Goal: Navigation & Orientation: Find specific page/section

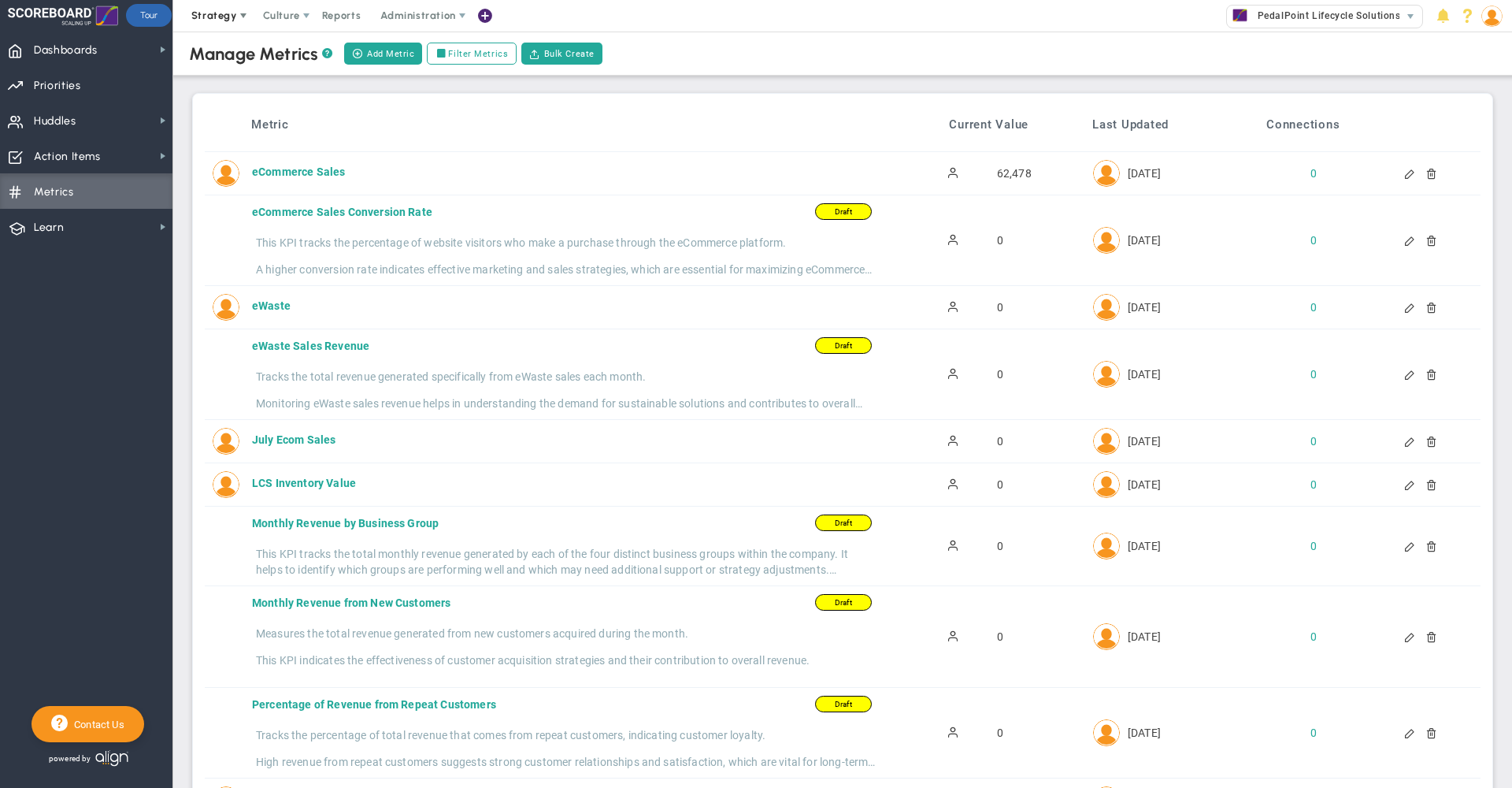
click at [215, 20] on span "Strategy" at bounding box center [214, 15] width 46 height 11
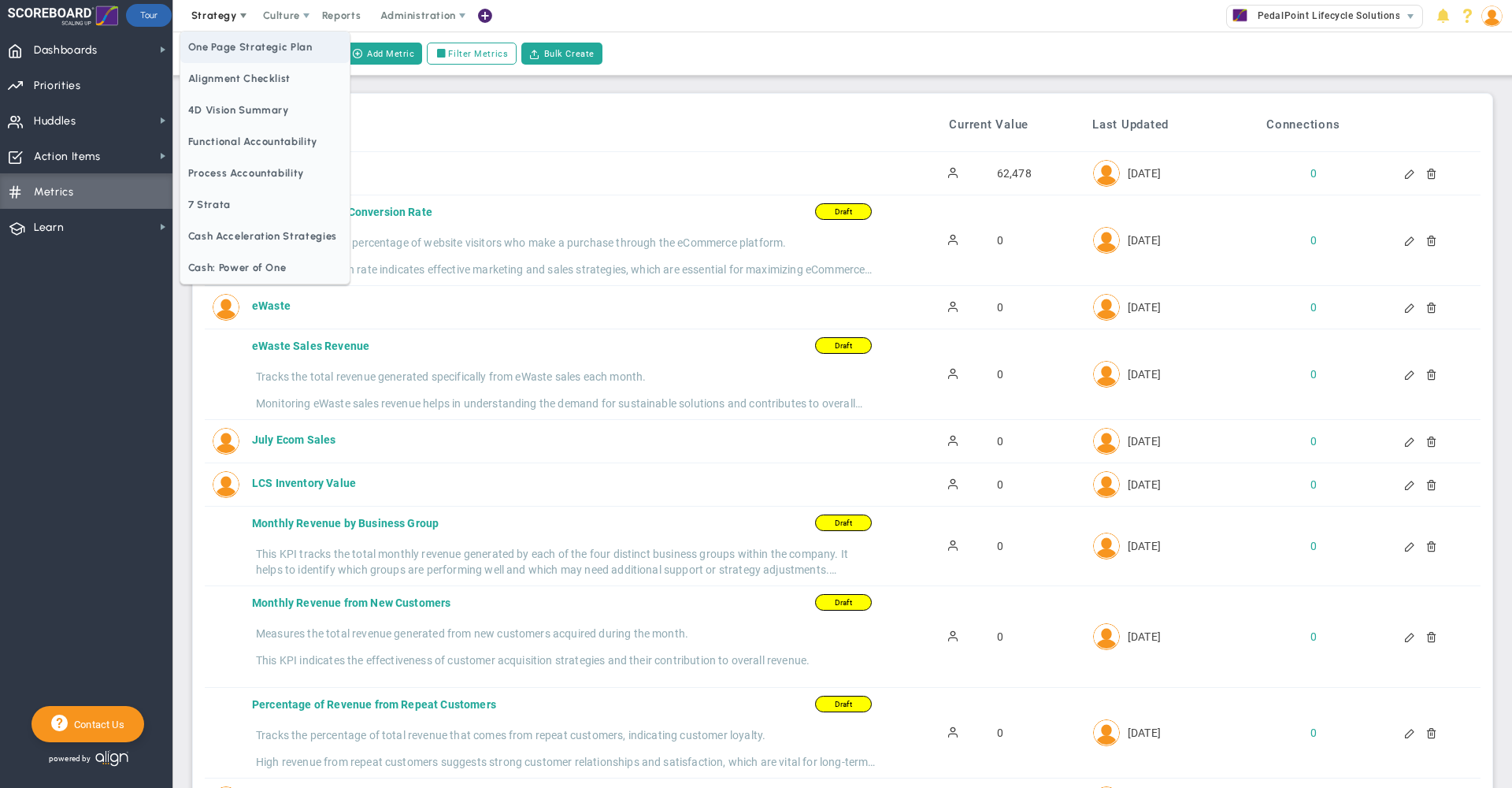
click at [232, 44] on span "One Page Strategic Plan" at bounding box center [265, 47] width 170 height 31
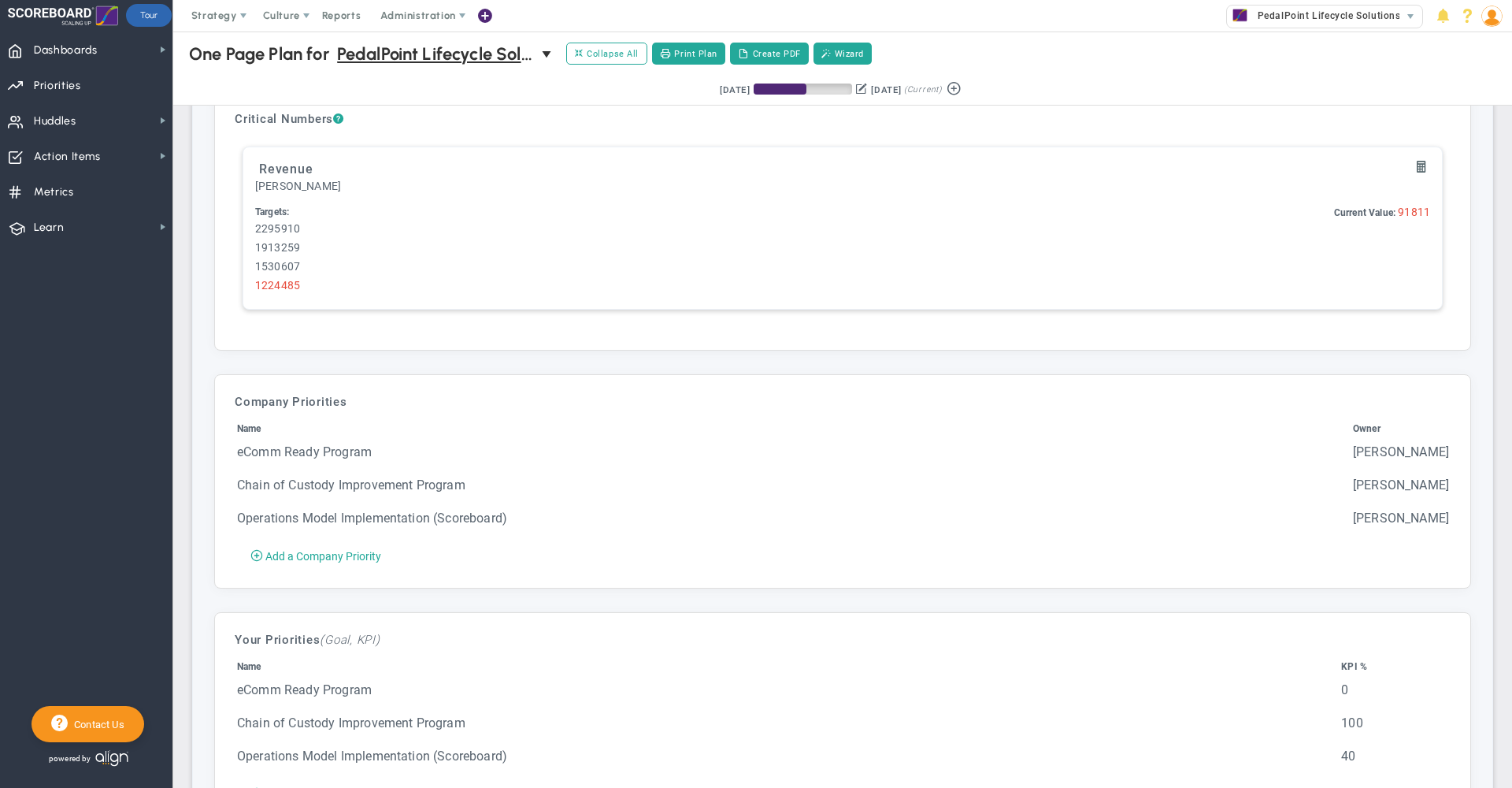
scroll to position [3641, 0]
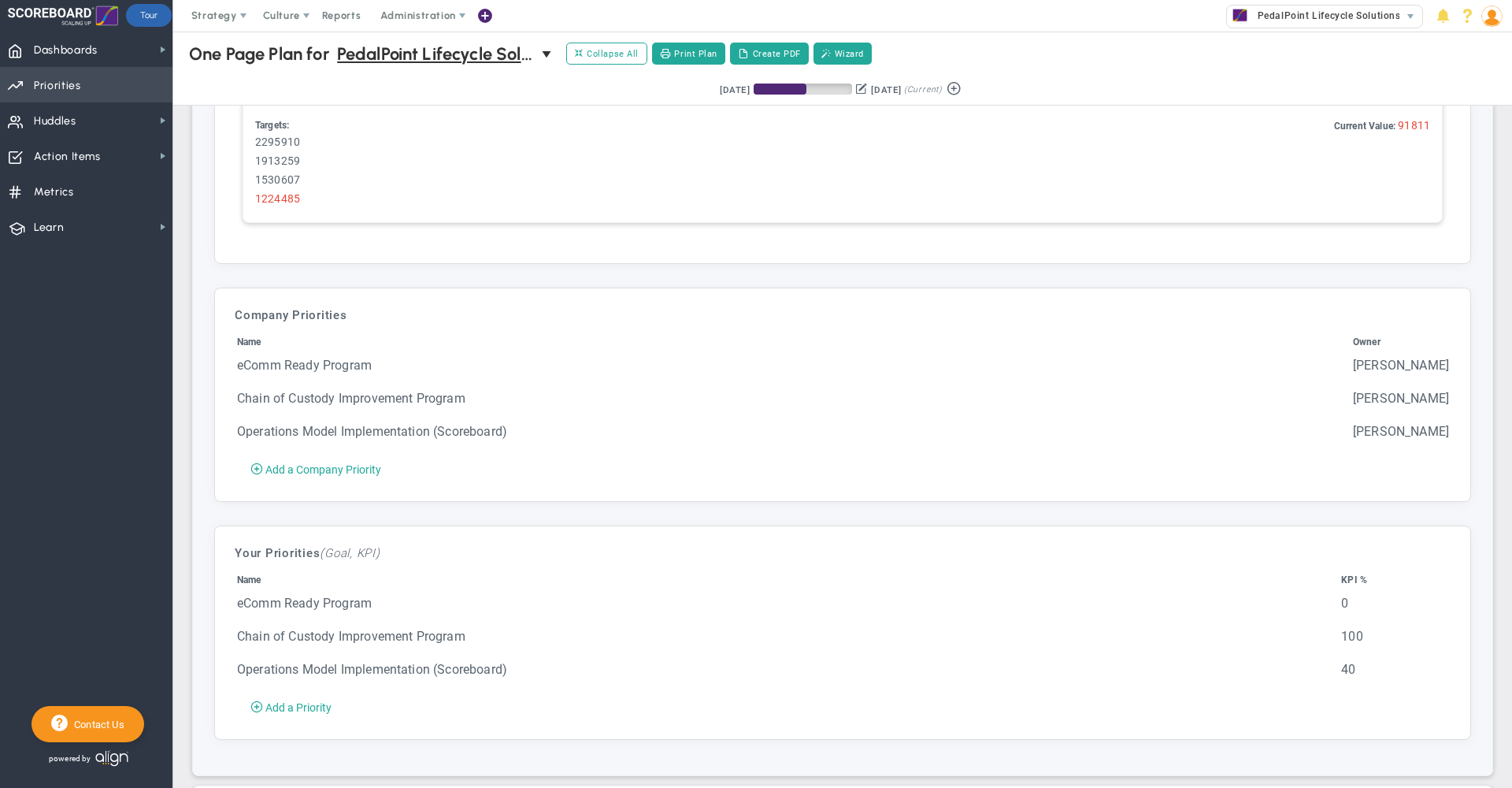
click at [75, 80] on span "Priorities" at bounding box center [58, 86] width 48 height 33
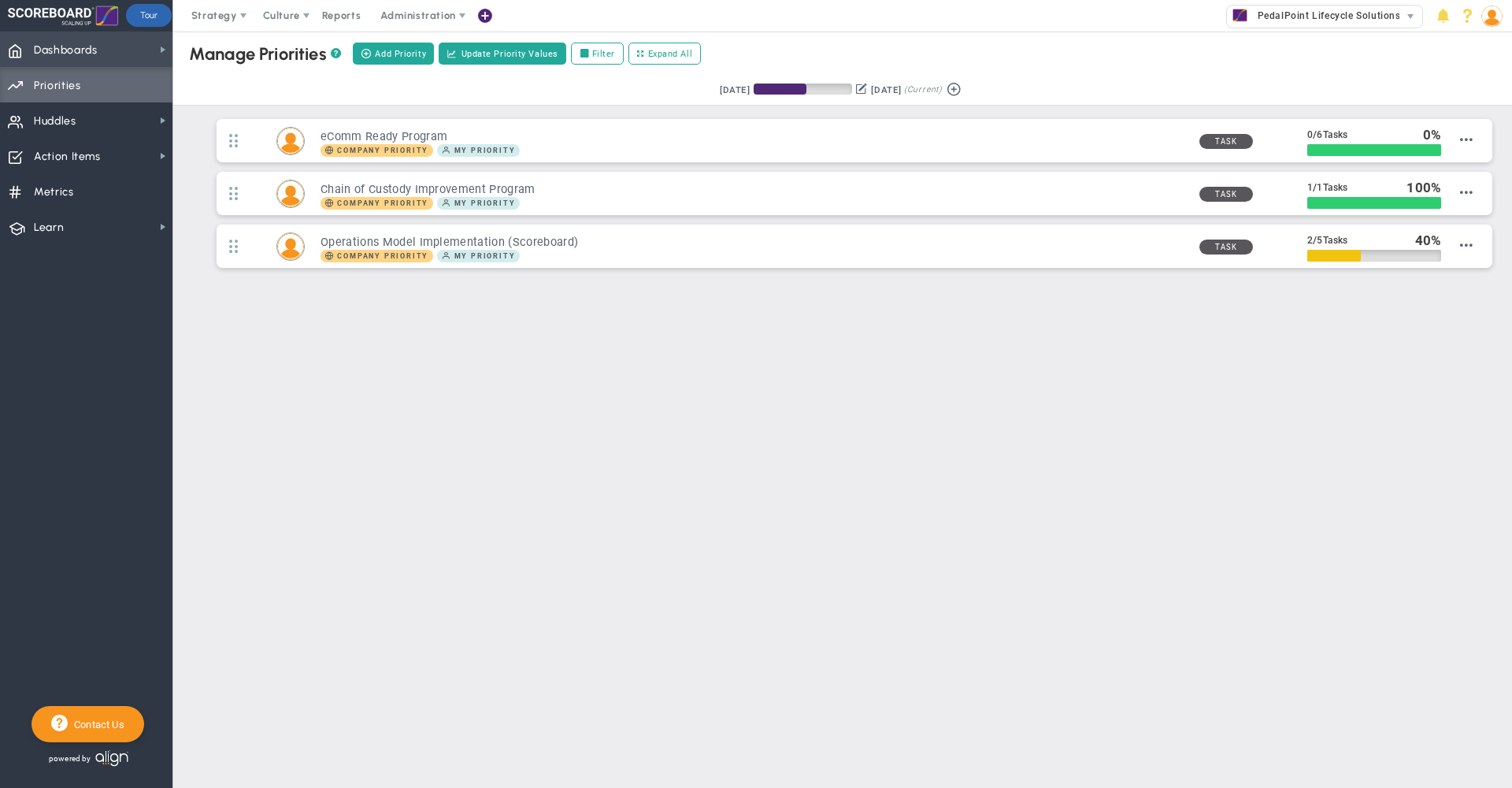
click at [55, 45] on span "Dashboards" at bounding box center [66, 51] width 64 height 33
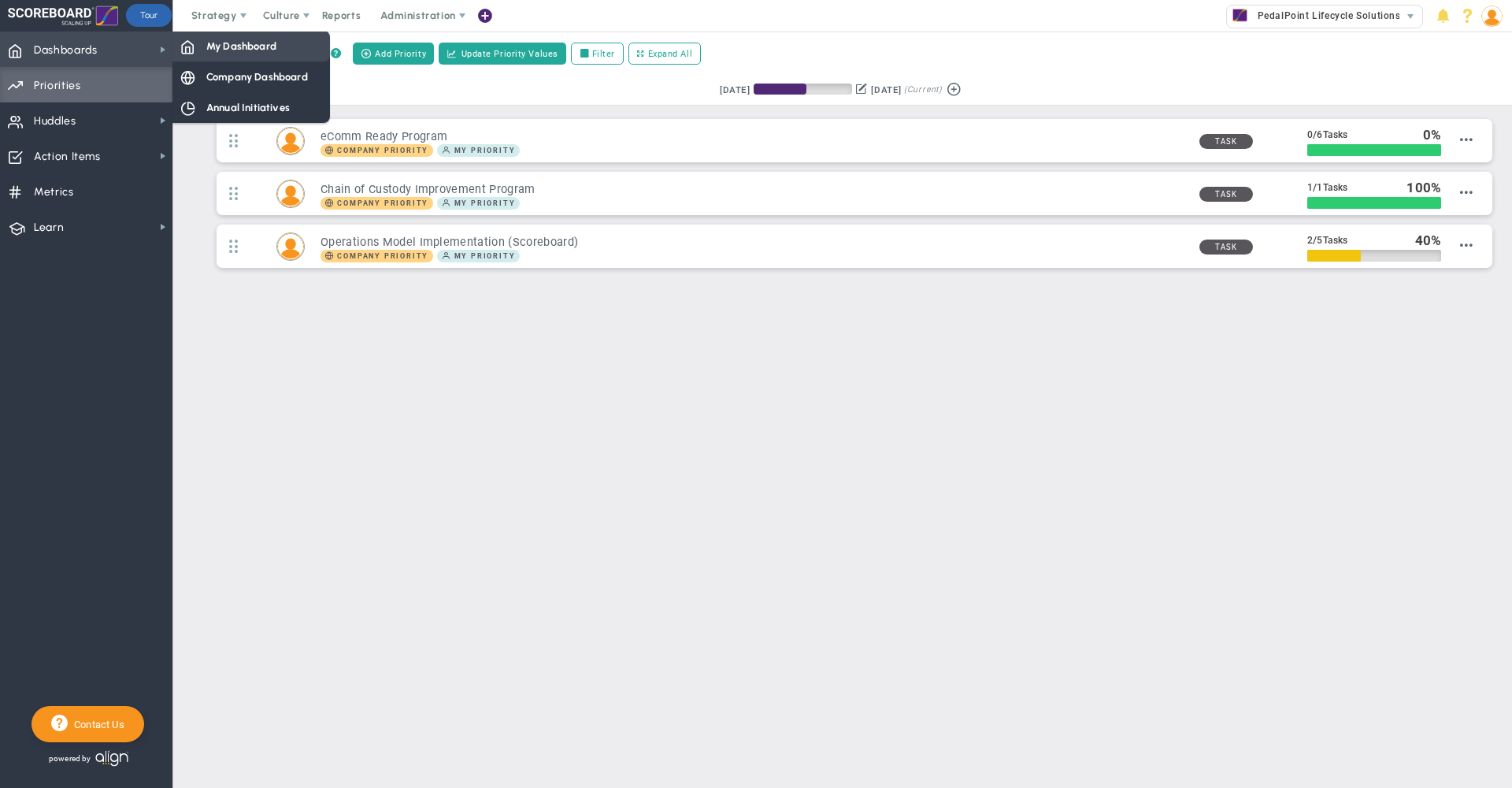
click at [225, 52] on span "My Dashboard" at bounding box center [242, 47] width 71 height 15
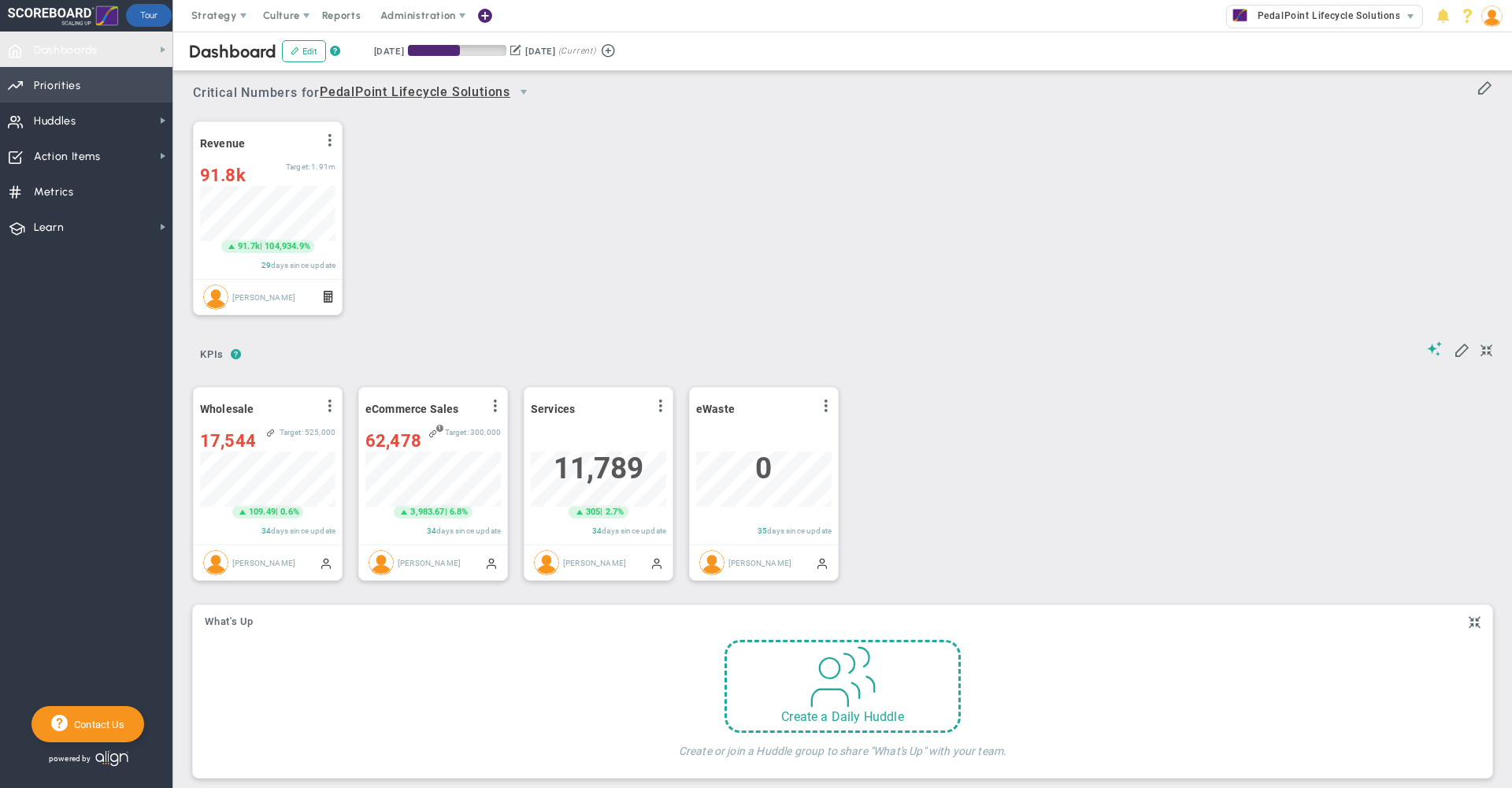
click at [65, 91] on span "Priorities" at bounding box center [58, 86] width 48 height 33
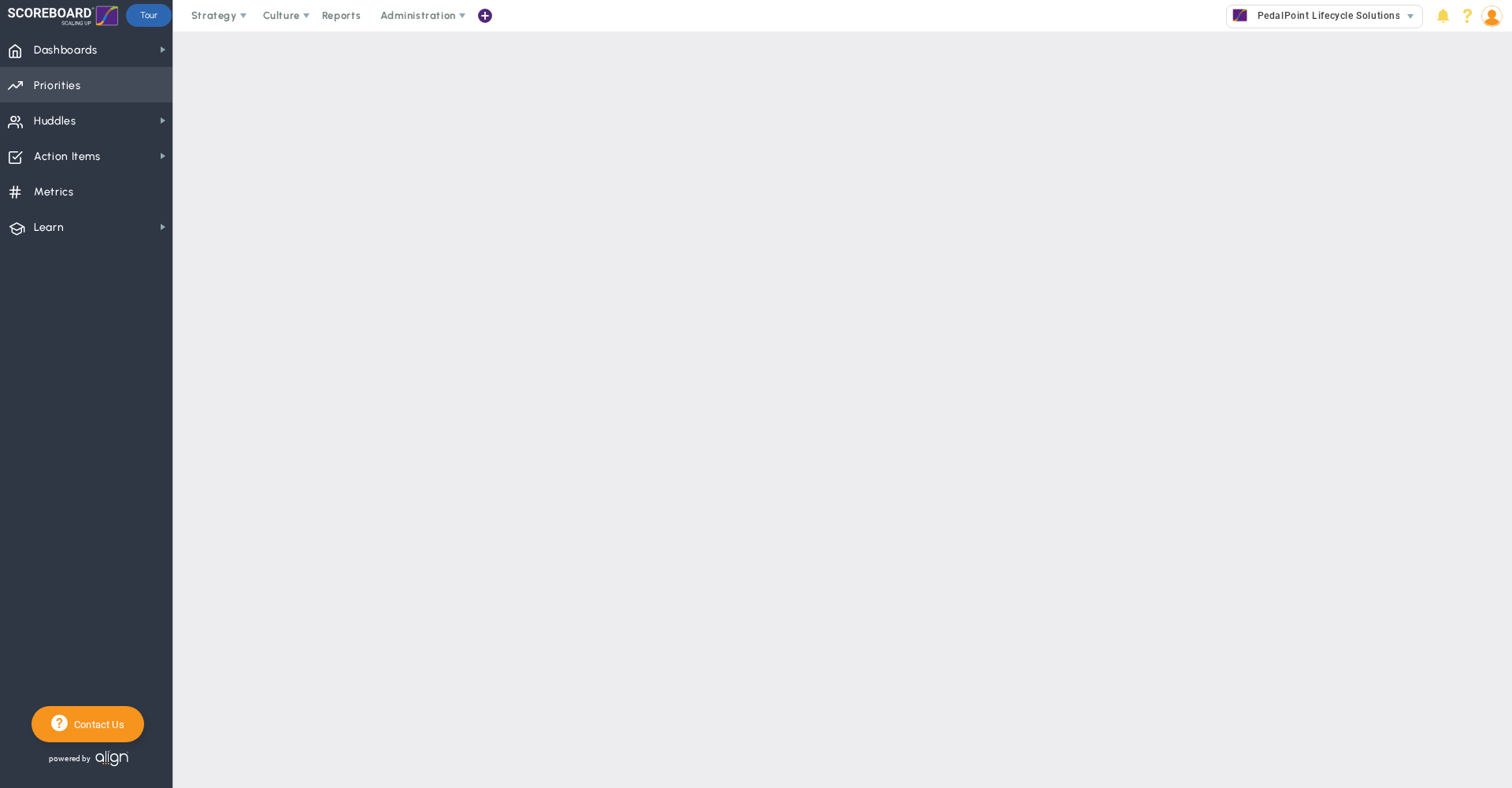
checkbox input "false"
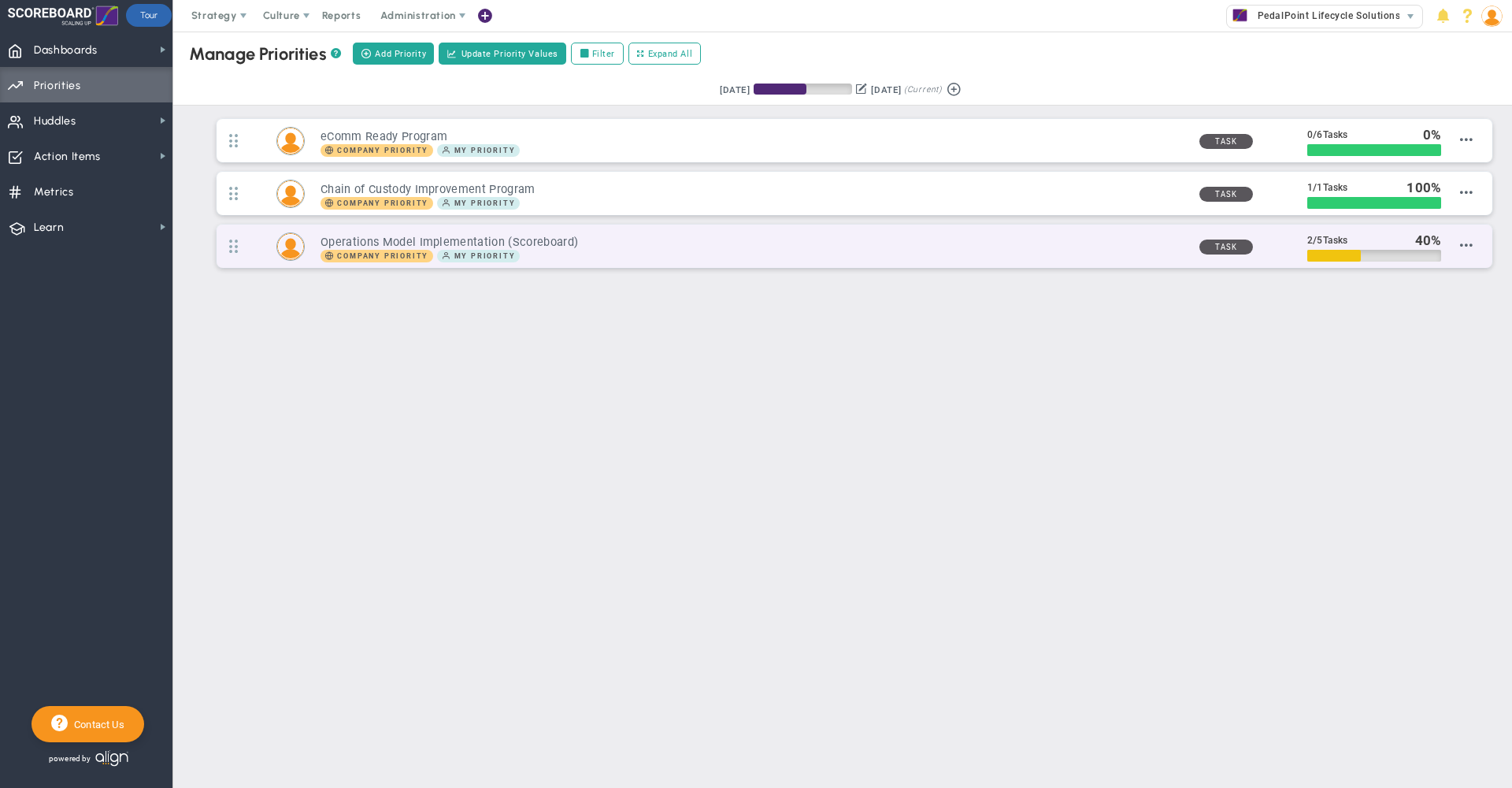
click at [878, 251] on div "Company Priority My Priority" at bounding box center [753, 255] width 865 height 12
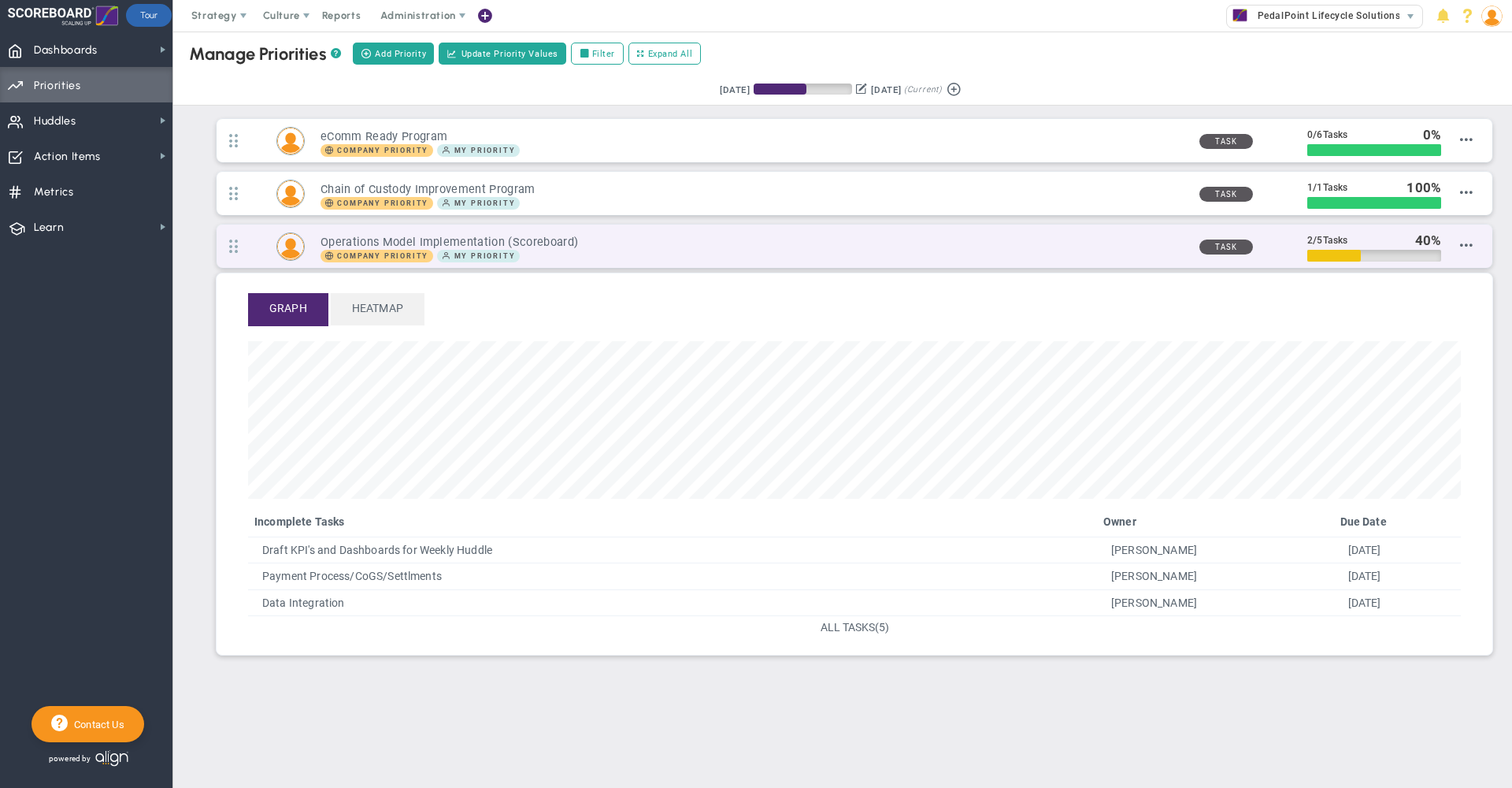
scroll to position [181, 1213]
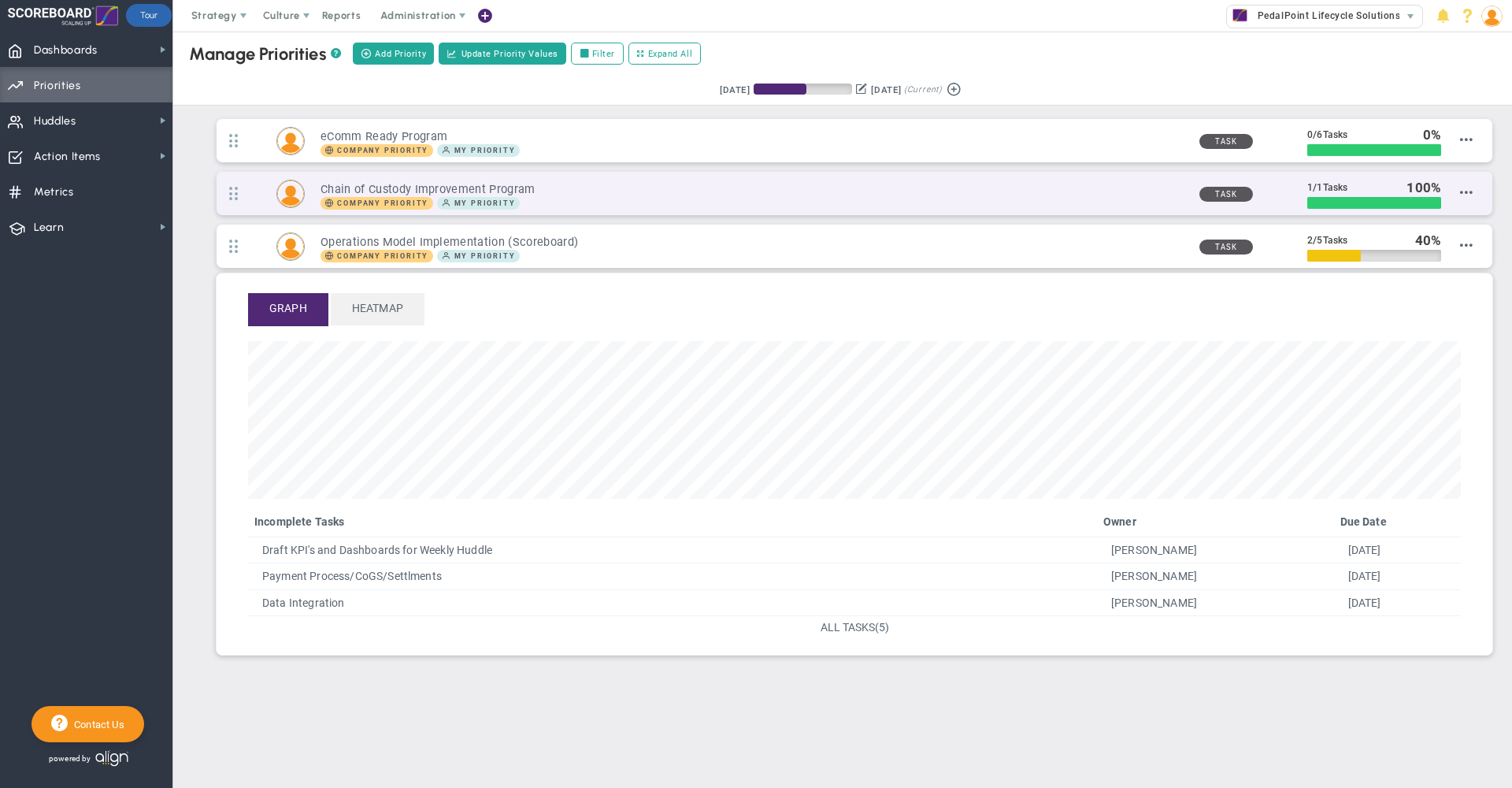
click at [678, 192] on h3 "Chain of Custody Improvement Program" at bounding box center [753, 190] width 865 height 15
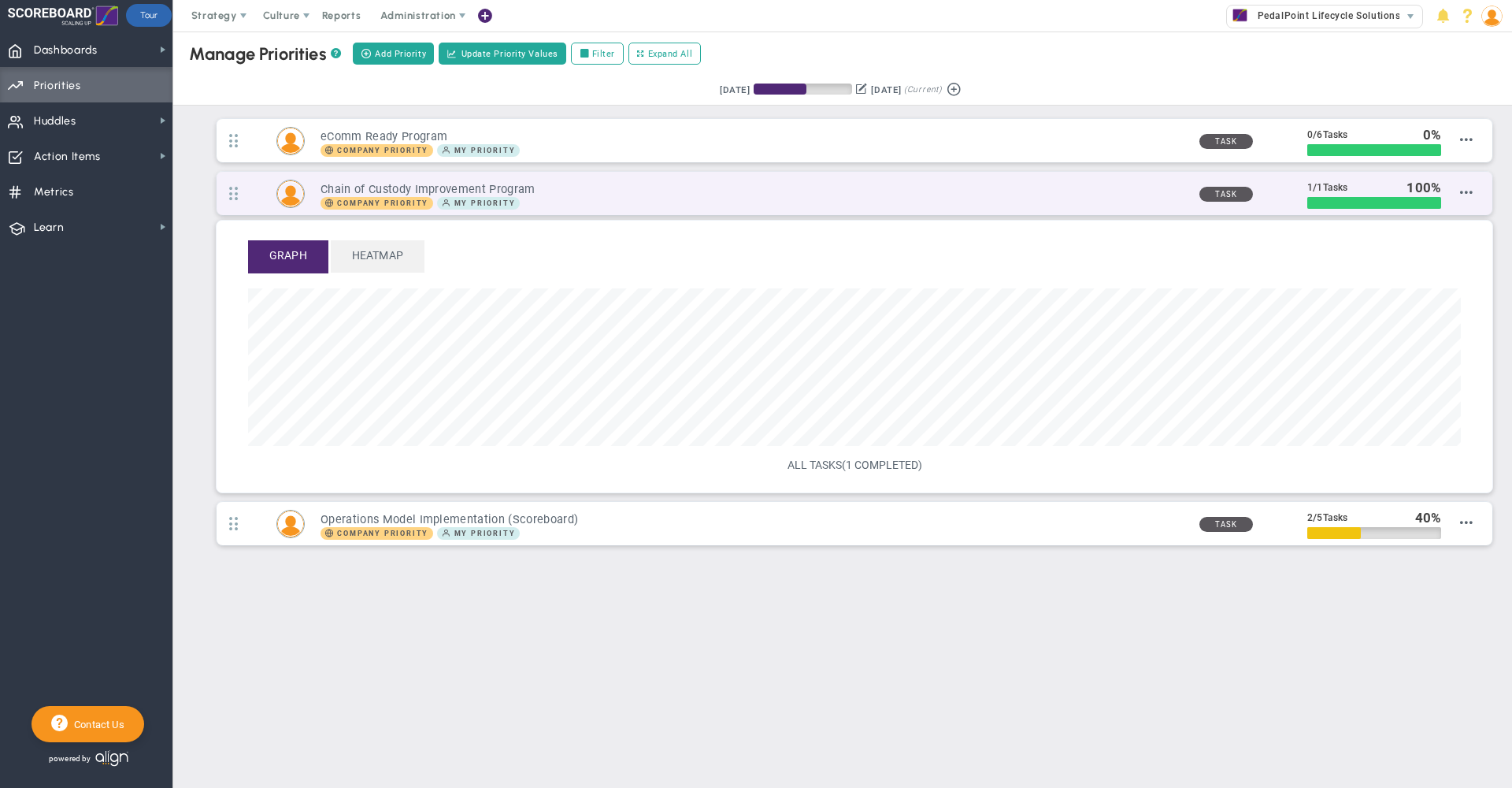
click at [834, 192] on h3 "Chain of Custody Improvement Program" at bounding box center [753, 190] width 865 height 15
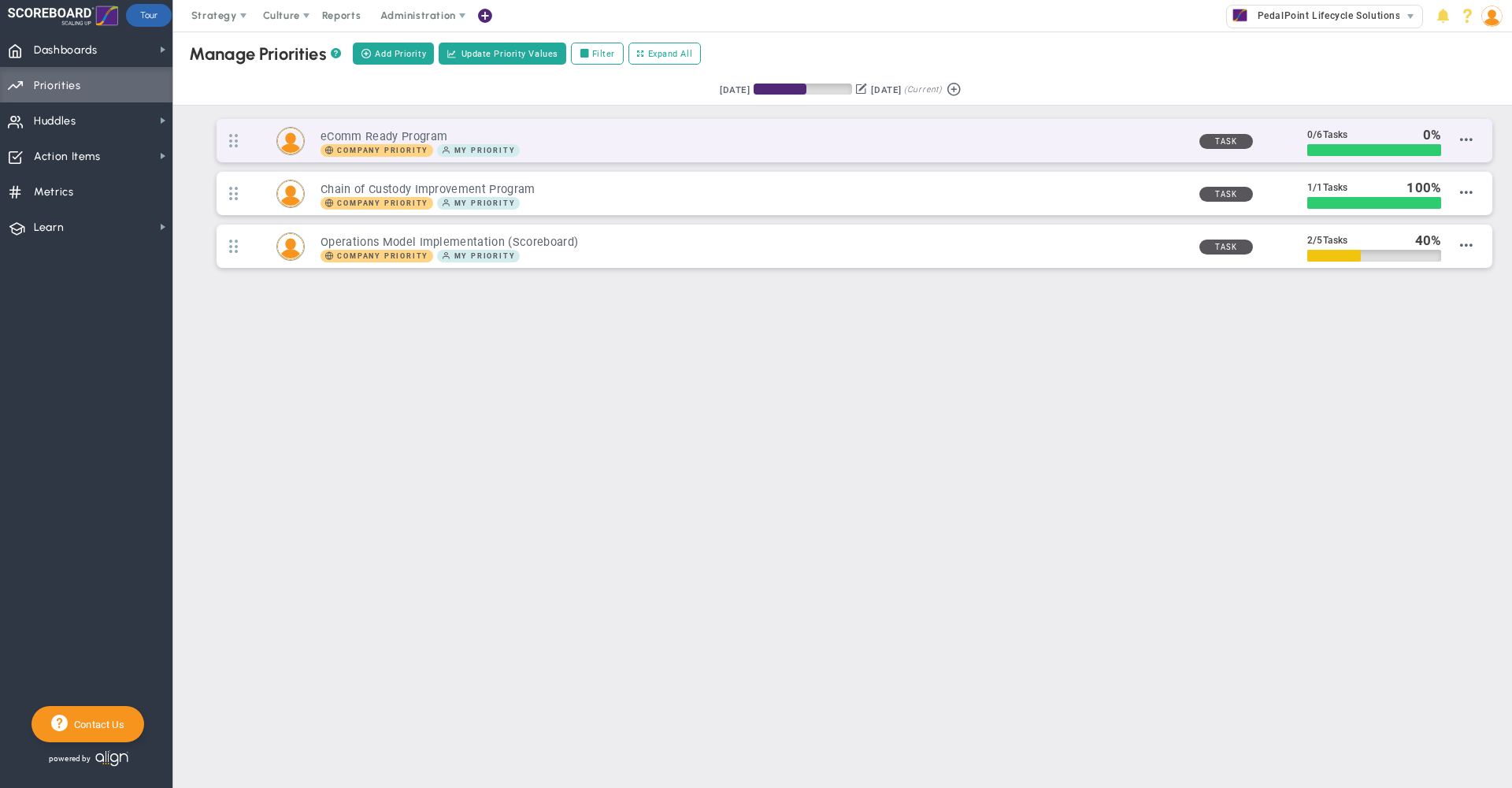
click at [801, 126] on div "eComm Ready Program Company Priority My Priority" at bounding box center [745, 140] width 881 height 31
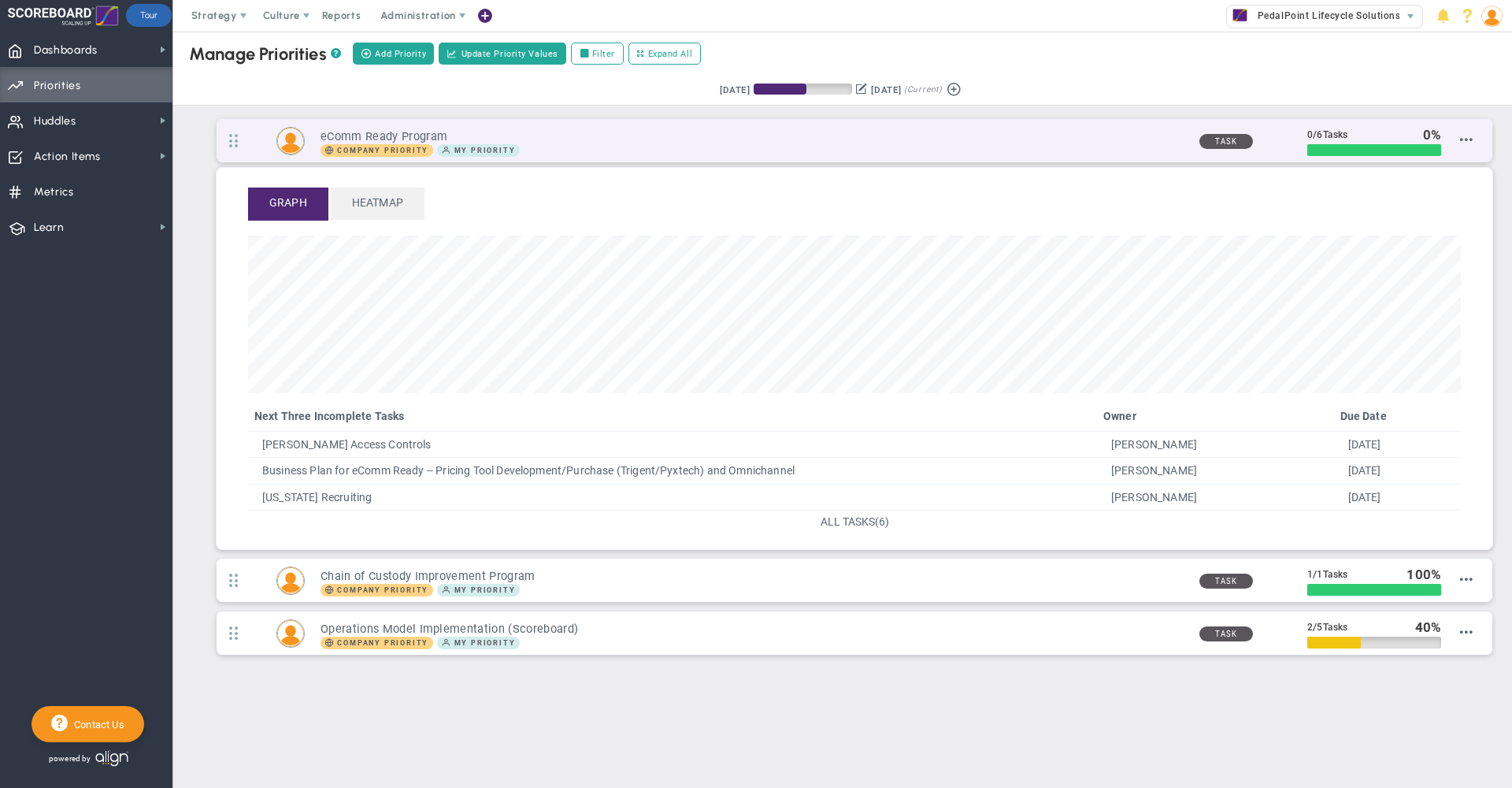
click at [801, 126] on div "eComm Ready Program Company Priority My Priority" at bounding box center [745, 140] width 881 height 31
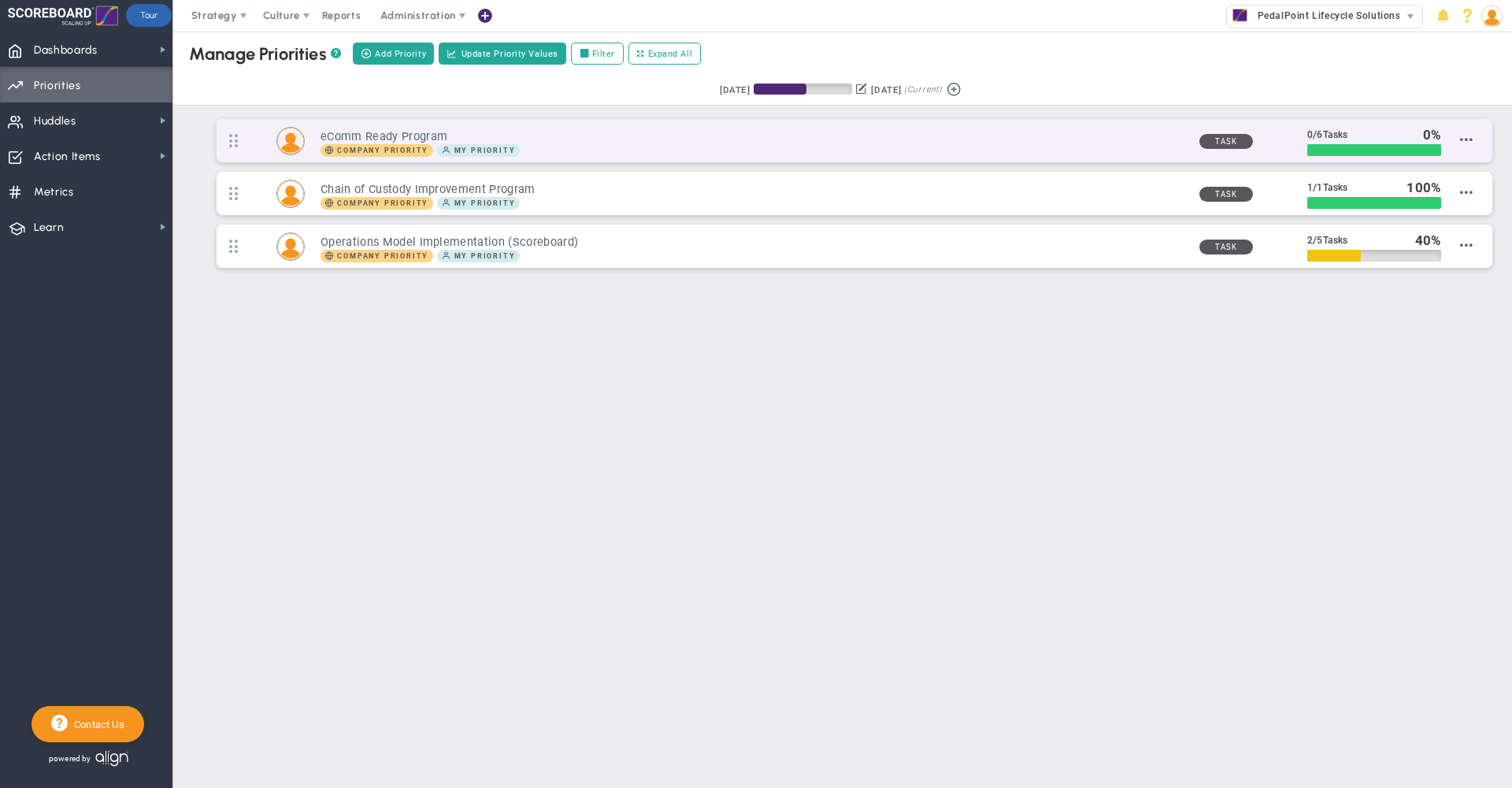
click at [801, 126] on div "eComm Ready Program Company Priority My Priority" at bounding box center [745, 140] width 881 height 31
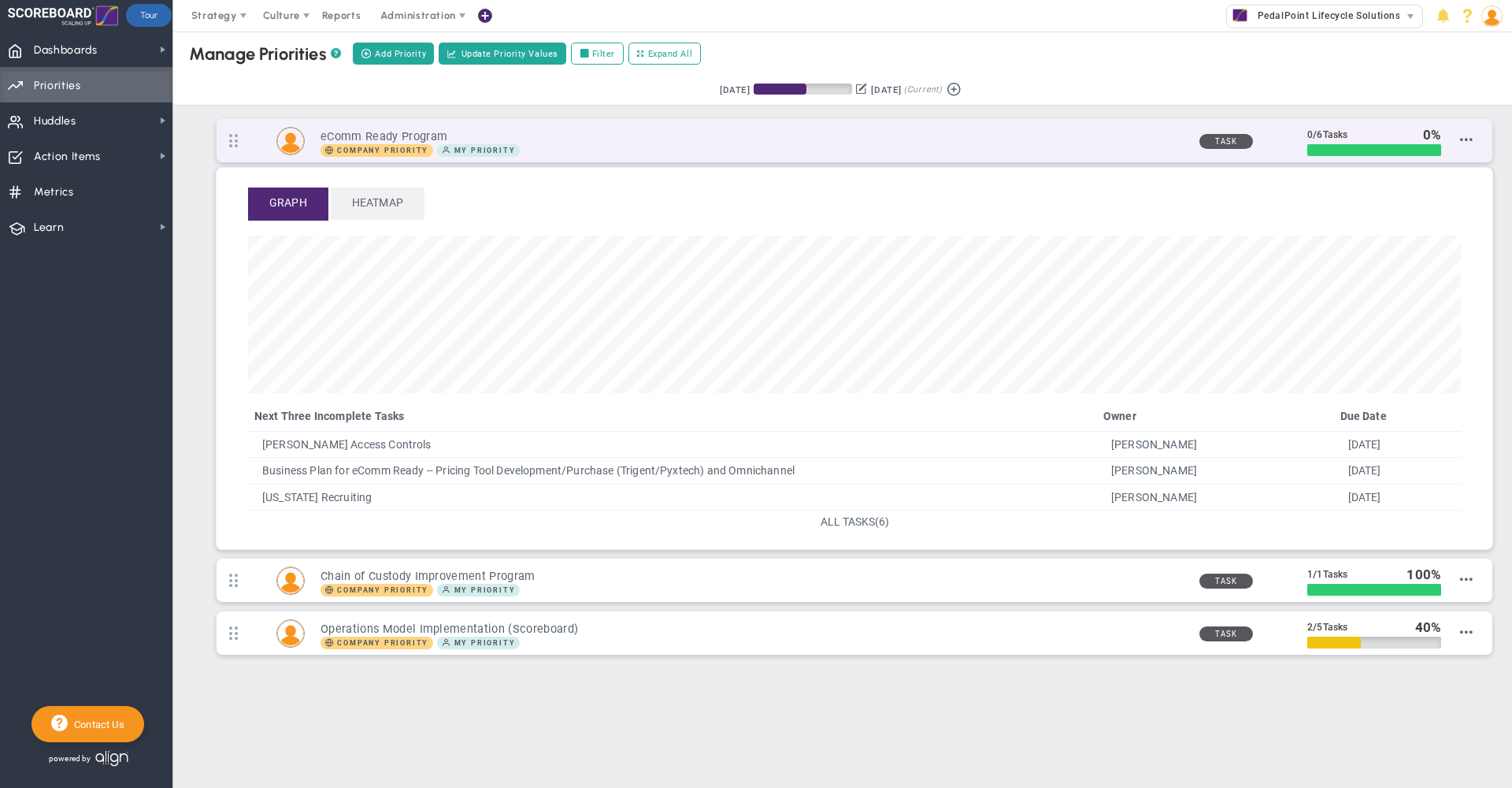
click at [801, 126] on div "eComm Ready Program Company Priority My Priority" at bounding box center [745, 140] width 881 height 31
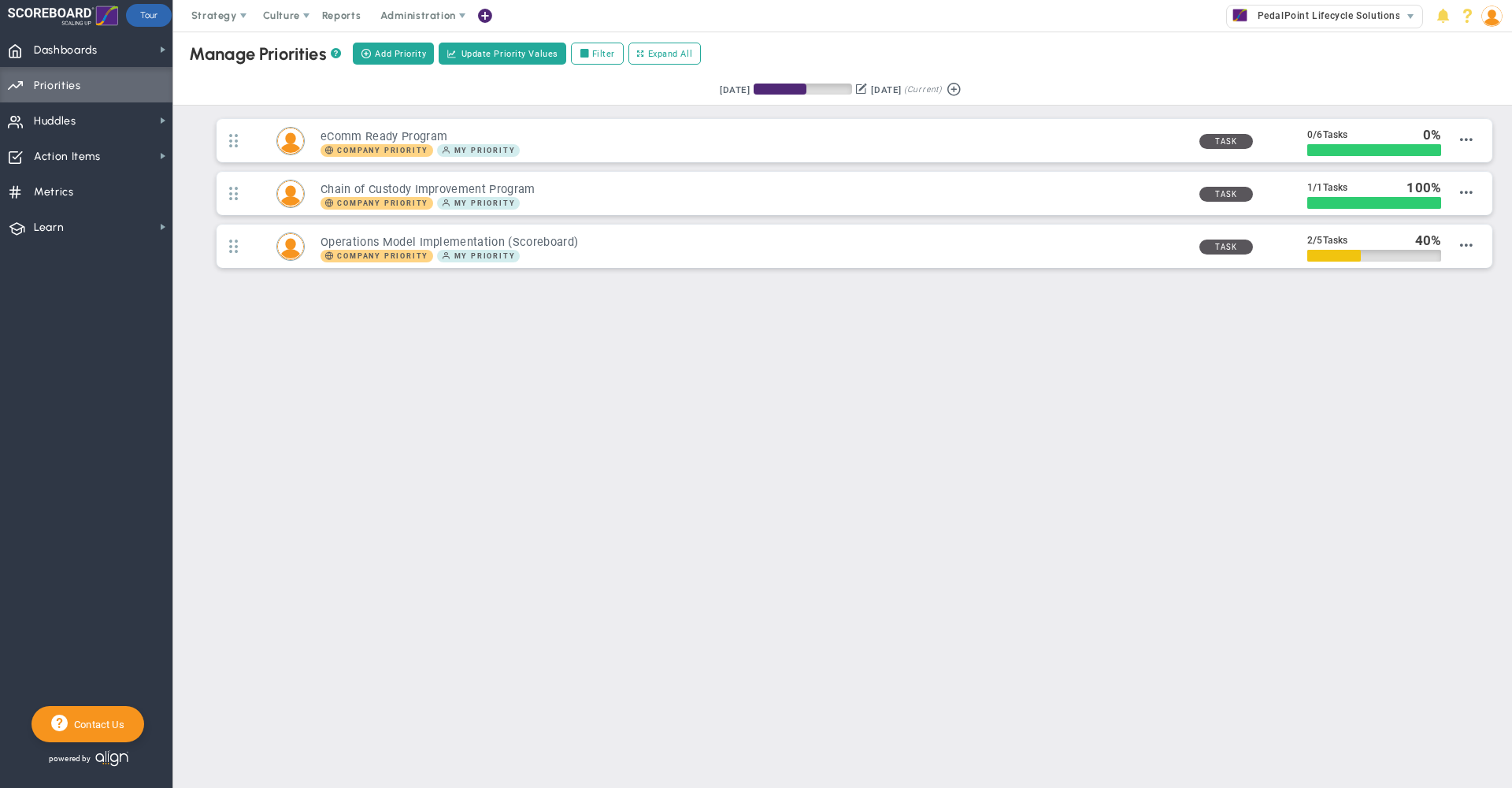
click at [1495, 24] on img at bounding box center [1492, 16] width 21 height 21
click at [1479, 174] on span "Sign Out" at bounding box center [1446, 172] width 128 height 31
